Goal: Transaction & Acquisition: Purchase product/service

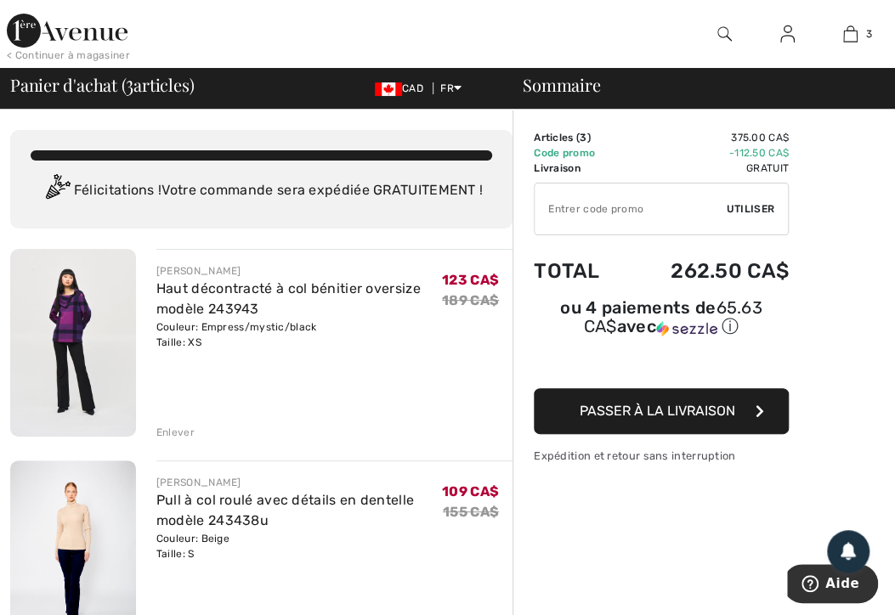
click at [628, 228] on input "TEXT" at bounding box center [631, 209] width 192 height 51
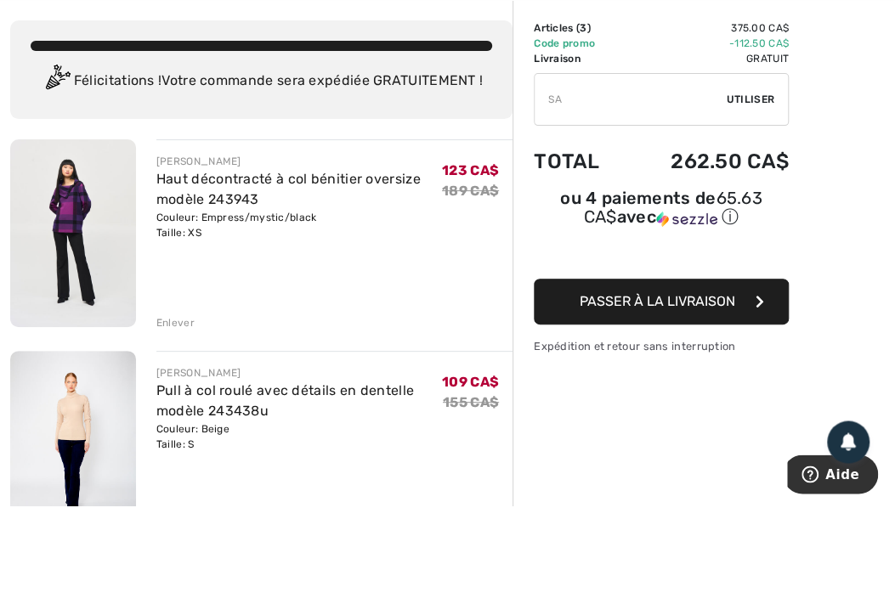
type input "S"
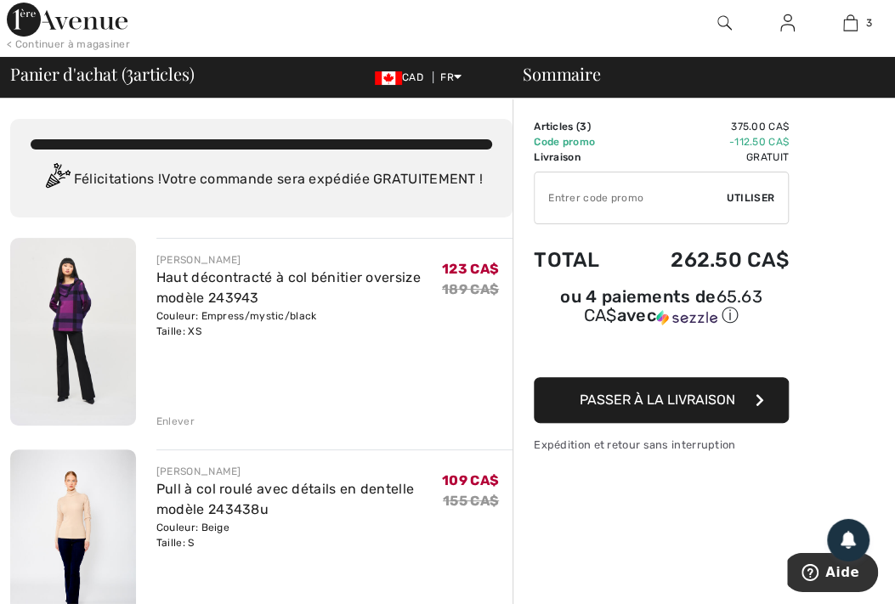
click at [65, 41] on img at bounding box center [67, 31] width 121 height 34
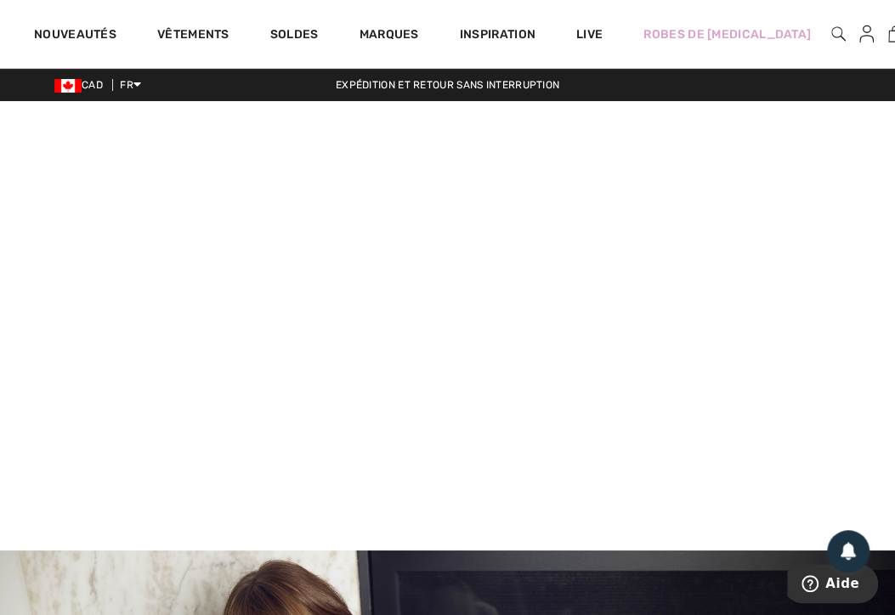
click at [888, 41] on link "3" at bounding box center [895, 34] width 14 height 20
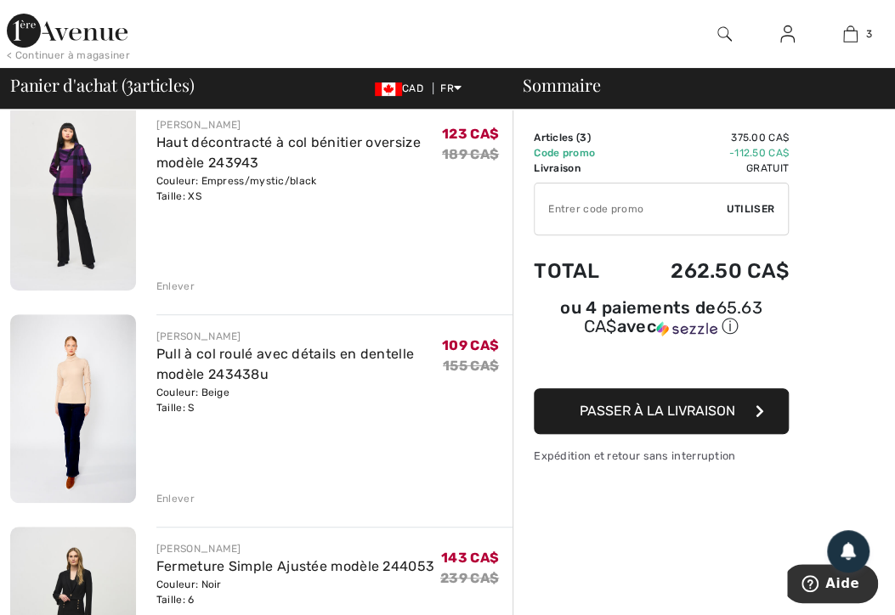
scroll to position [146, 0]
